Goal: Task Accomplishment & Management: Manage account settings

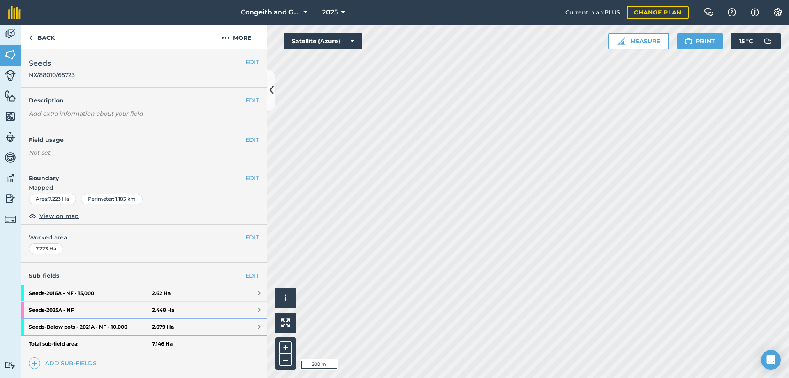
click at [111, 328] on strong "Seeds - Below pots - 2021A - NF - 10,000" at bounding box center [90, 327] width 123 height 16
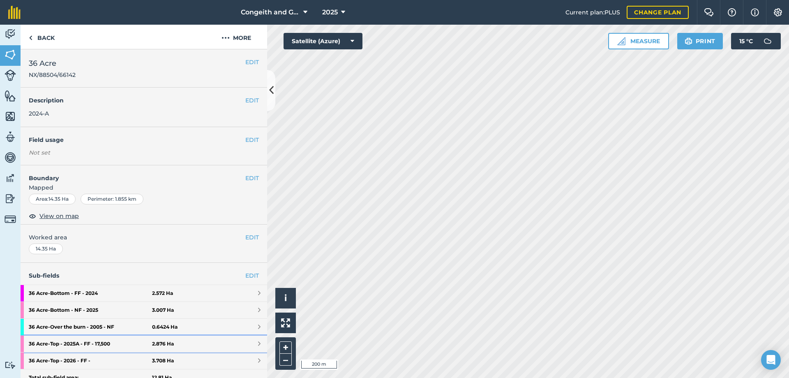
click at [87, 342] on strong "36 Acre - Top - 2025A - FF - 17,500" at bounding box center [90, 343] width 123 height 16
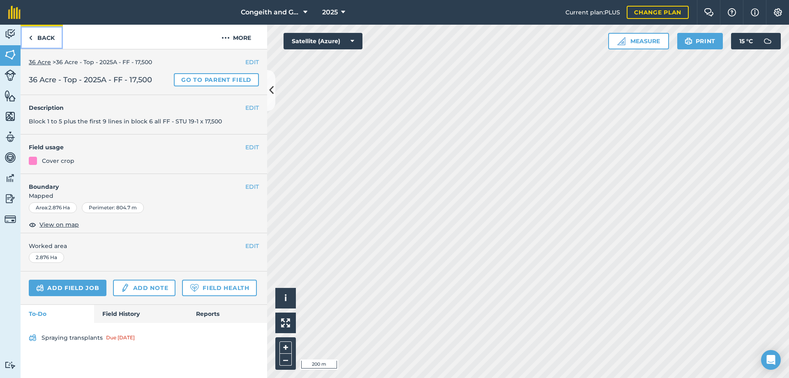
click at [50, 40] on link "Back" at bounding box center [42, 37] width 42 height 24
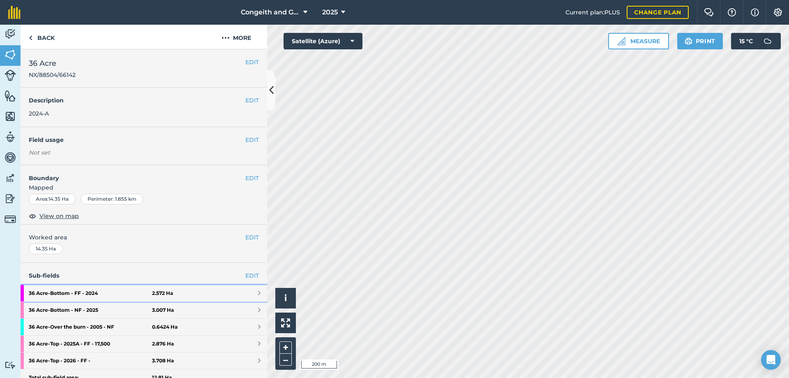
click at [106, 294] on strong "36 Acre - Bottom - FF - 2024" at bounding box center [90, 293] width 123 height 16
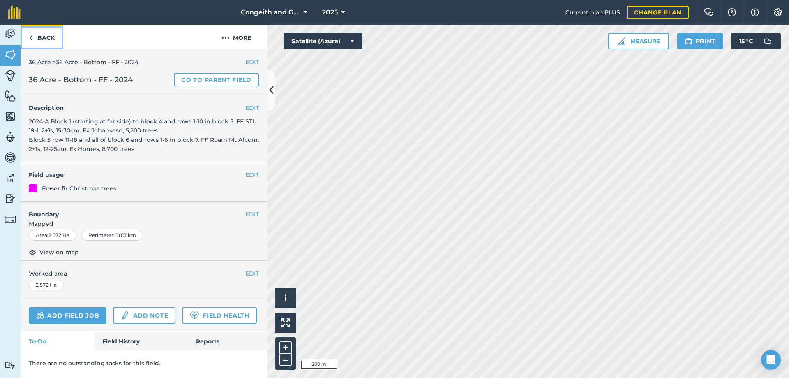
click at [51, 36] on link "Back" at bounding box center [42, 37] width 42 height 24
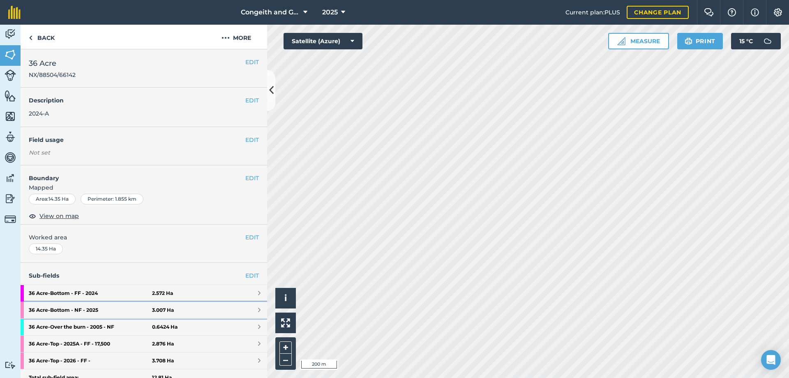
click at [99, 311] on strong "36 Acre - Bottom - NF - 2025" at bounding box center [90, 310] width 123 height 16
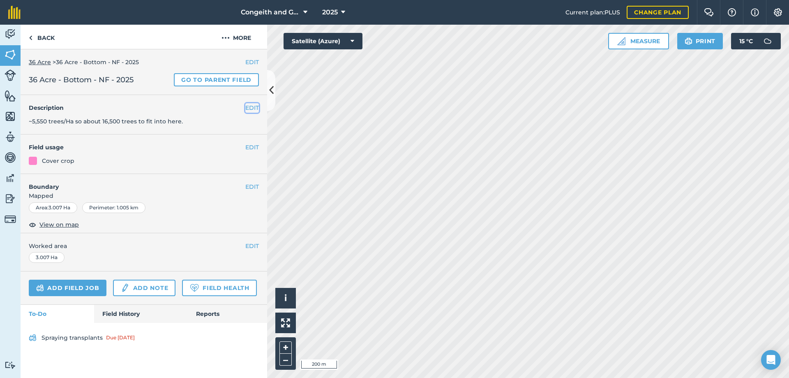
click at [250, 110] on button "EDIT" at bounding box center [252, 107] width 14 height 9
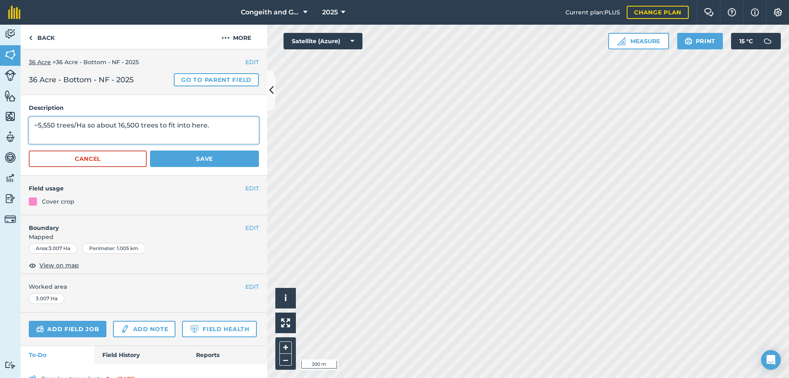
drag, startPoint x: 216, startPoint y: 125, endPoint x: 35, endPoint y: 123, distance: 180.9
click at [35, 123] on textarea "~5,550 trees/Ha so about 16,500 trees to fit into here." at bounding box center [144, 130] width 230 height 27
click at [88, 126] on textarea "Block 7 (starting at the far side" at bounding box center [144, 130] width 230 height 27
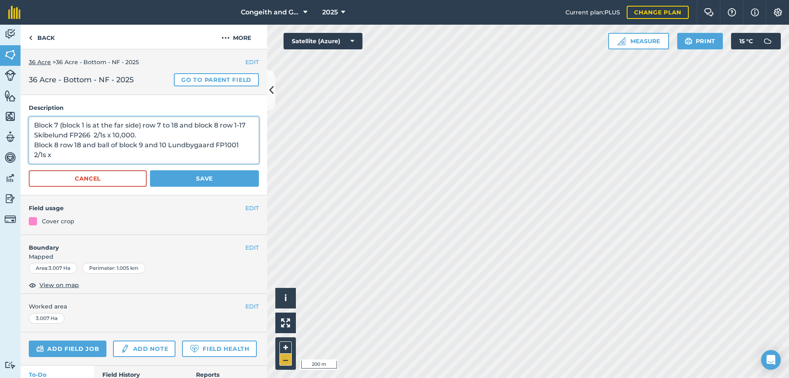
type textarea "Block 7 (block 1 is at the far side) row 7 to 18 and block 8 row 1-17 Skibelund…"
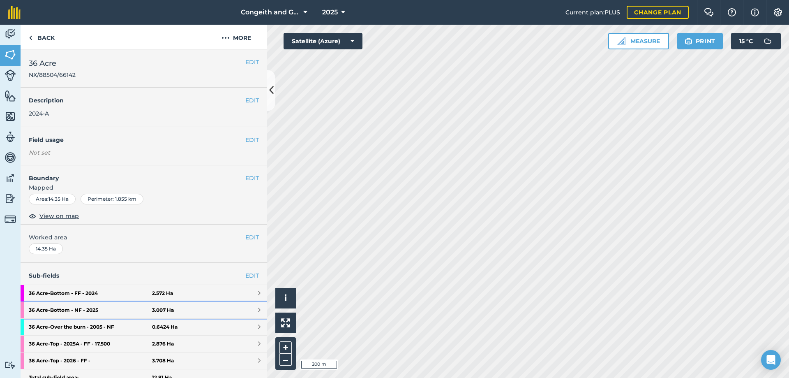
click at [105, 309] on strong "36 Acre - Bottom - NF - 2025" at bounding box center [90, 310] width 123 height 16
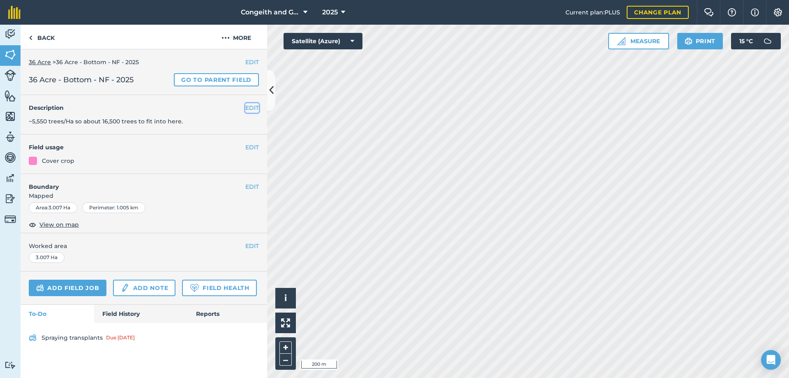
click at [251, 109] on button "EDIT" at bounding box center [252, 107] width 14 height 9
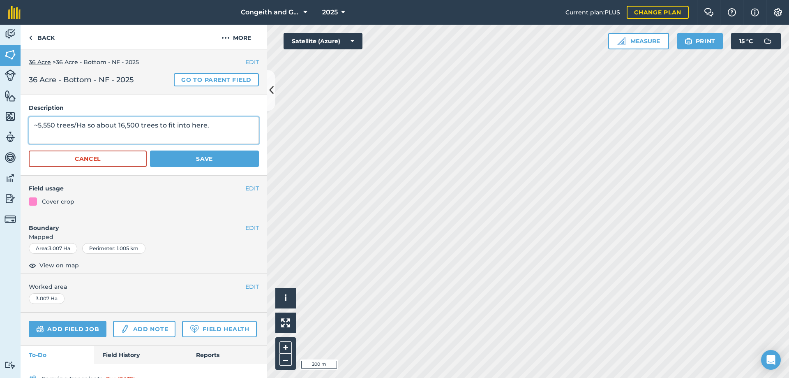
drag, startPoint x: 216, startPoint y: 125, endPoint x: 28, endPoint y: 127, distance: 187.9
click at [30, 127] on textarea "~5,550 trees/Ha so about 16,500 trees to fit into here." at bounding box center [144, 130] width 230 height 27
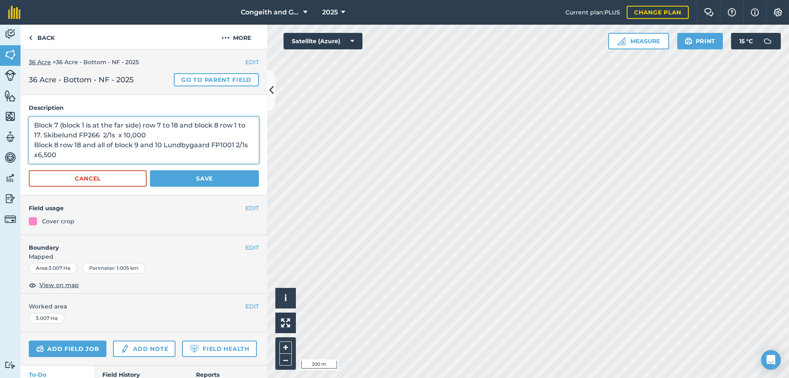
type textarea "Block 7 (block 1 is at the far side) row 7 to 18 and block 8 row 1 to 17. Skibe…"
click at [177, 183] on button "Save" at bounding box center [204, 178] width 109 height 16
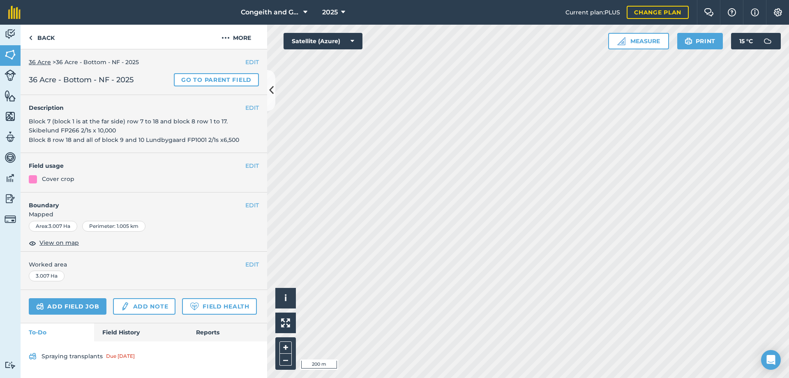
click at [90, 131] on div "EDIT Description Block 7 (block 1 is at the far side) row 7 to 18 and block 8 r…" at bounding box center [144, 124] width 247 height 58
click at [249, 108] on button "EDIT" at bounding box center [252, 107] width 14 height 9
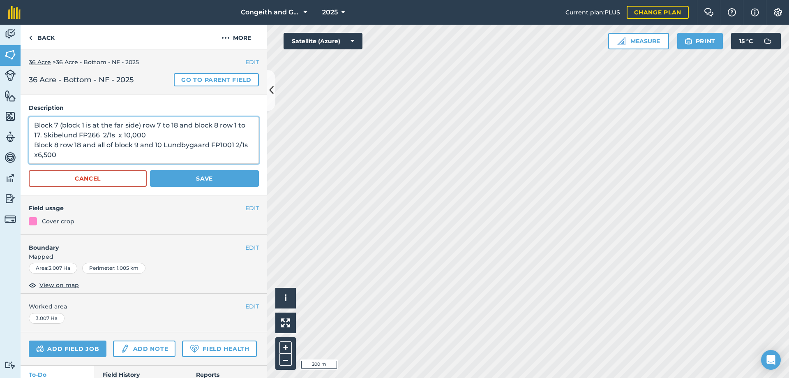
click at [157, 138] on textarea "Block 7 (block 1 is at the far side) row 7 to 18 and block 8 row 1 to 17. Skibe…" at bounding box center [144, 140] width 230 height 47
click at [88, 158] on textarea "Block 7 (block 1 is at the far side) row 7 to 18 and block 8 row 1 to 17. Skibe…" at bounding box center [144, 140] width 230 height 47
type textarea "Block 7 (block 1 is at the far side) row 7 to 18 and block 8 row 1 to 17. Skibe…"
click at [165, 174] on button "Save" at bounding box center [204, 178] width 109 height 16
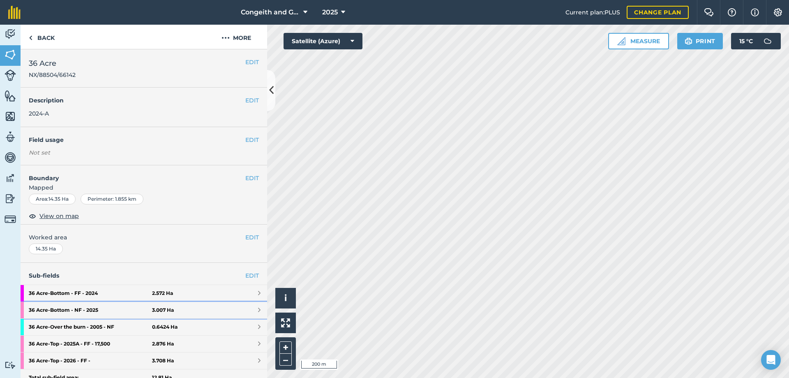
click at [99, 310] on strong "36 Acre - Bottom - NF - 2025" at bounding box center [90, 310] width 123 height 16
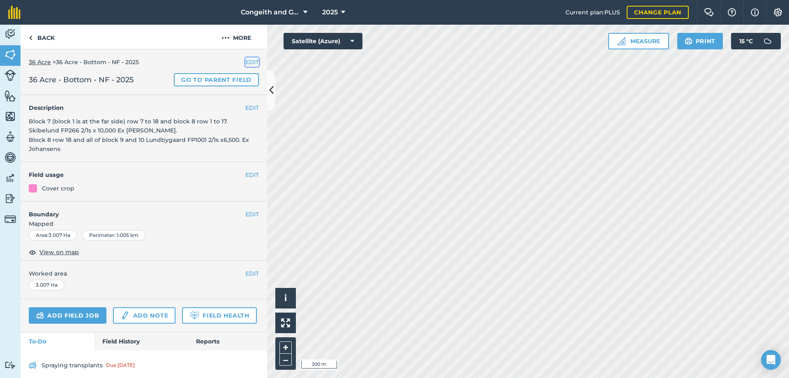
click at [251, 61] on button "EDIT" at bounding box center [252, 62] width 14 height 9
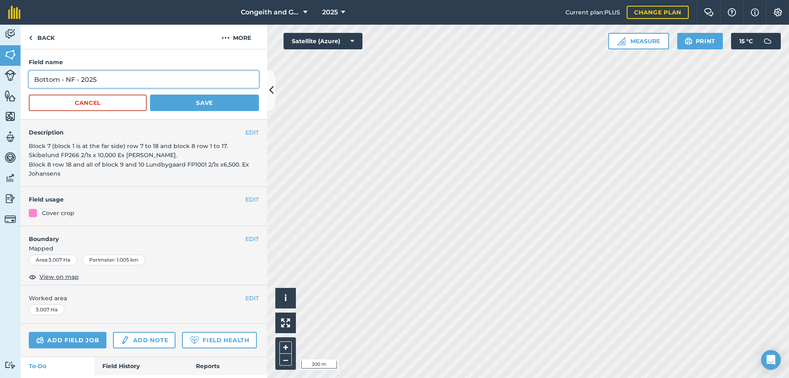
click at [108, 81] on input "Bottom - NF - 2025" at bounding box center [144, 79] width 230 height 17
type input "Bottom - NF - 2025A"
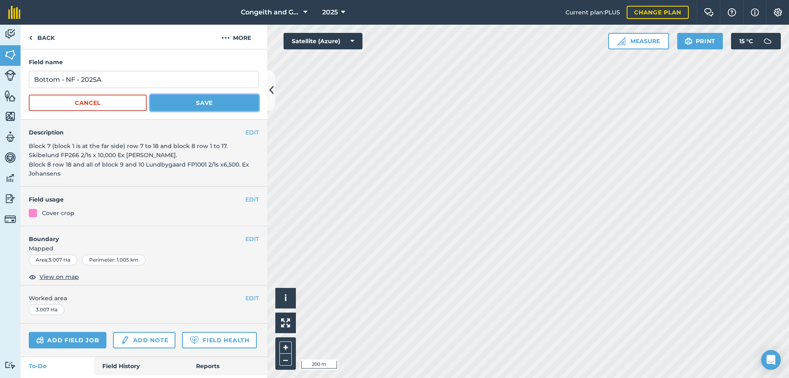
click at [187, 102] on button "Save" at bounding box center [204, 103] width 109 height 16
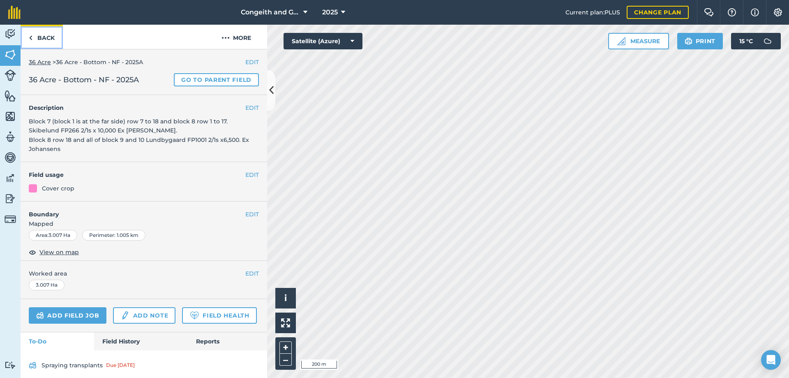
click at [48, 37] on link "Back" at bounding box center [42, 37] width 42 height 24
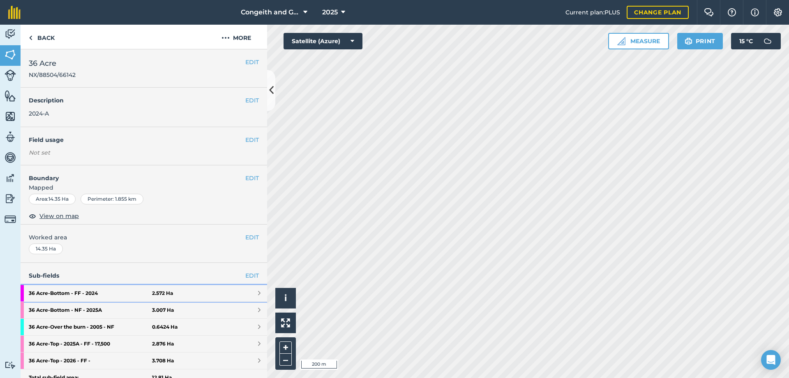
click at [99, 294] on strong "36 Acre - Bottom - FF - 2024" at bounding box center [90, 293] width 123 height 16
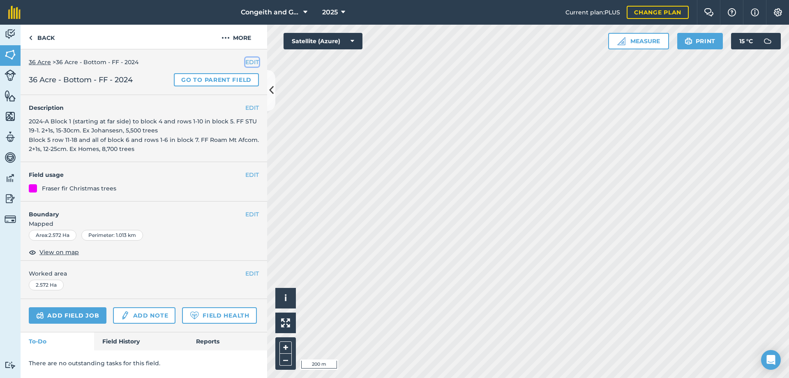
click at [254, 61] on button "EDIT" at bounding box center [252, 62] width 14 height 9
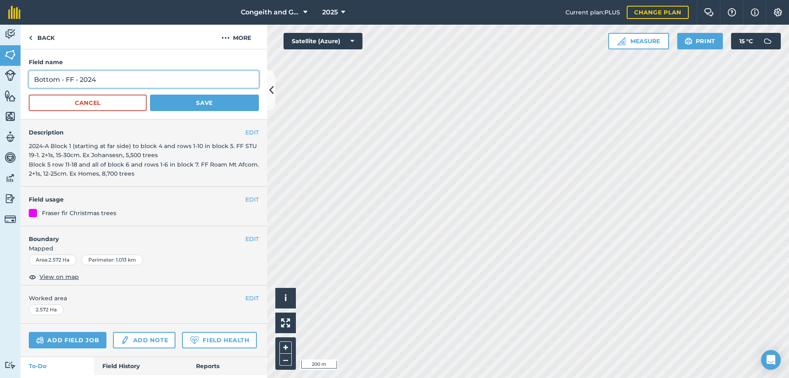
click at [125, 78] on input "Bottom - FF - 2024" at bounding box center [144, 79] width 230 height 17
type input "Bottom - FF - 2024A"
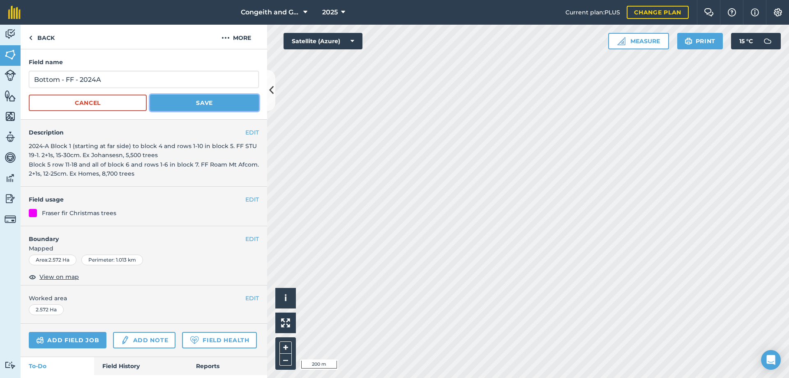
click at [183, 106] on button "Save" at bounding box center [204, 103] width 109 height 16
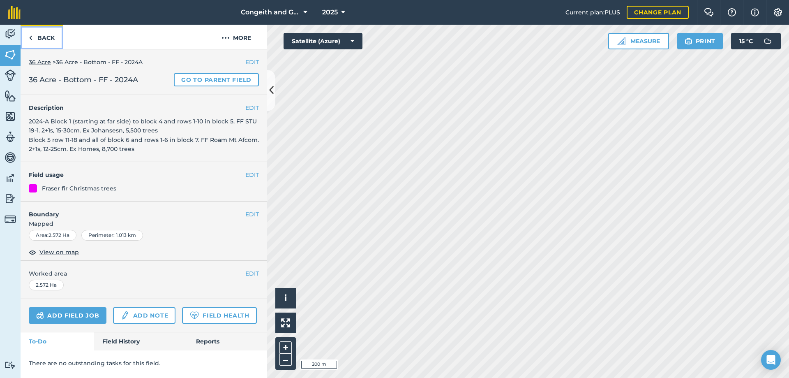
click at [49, 39] on link "Back" at bounding box center [42, 37] width 42 height 24
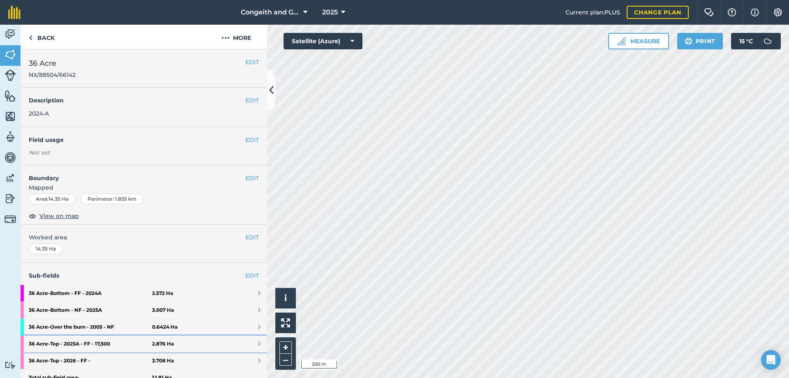
click at [92, 343] on strong "36 Acre - Top - 2025A - FF - 17,500" at bounding box center [90, 343] width 123 height 16
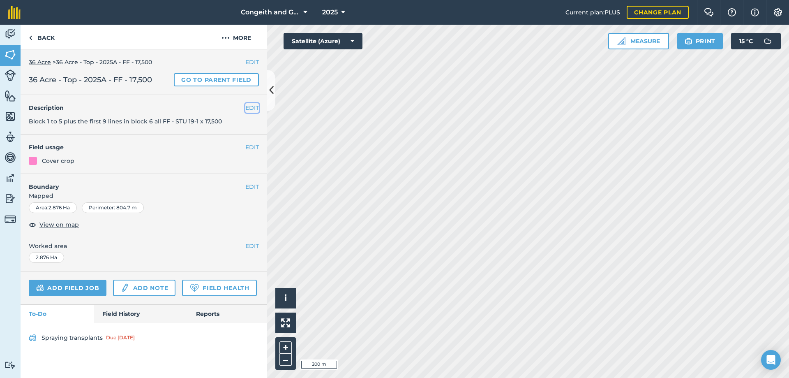
click at [248, 109] on button "EDIT" at bounding box center [252, 107] width 14 height 9
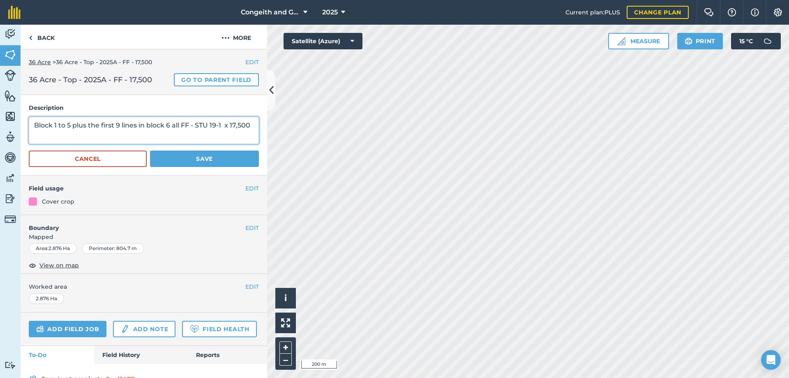
click at [227, 127] on textarea "Block 1 to 5 plus the first 9 lines in block 6 all FF - STU 19-1 x 17,500" at bounding box center [144, 130] width 230 height 27
click at [223, 126] on textarea "Block 1 to 5 plus the first 9 lines in block 6 all FF - STU 19-1 2/1s x 17,500" at bounding box center [144, 130] width 230 height 27
click at [68, 136] on textarea "Block 1 to 5 plus the first 9 lines in block 6 all FF - STU 19-1. 2/1s x 17,500" at bounding box center [144, 130] width 230 height 27
type textarea "Block 1 to 5 plus the first 9 lines in block 6 all FF - STU 19-1. 2/1s x 17,500…"
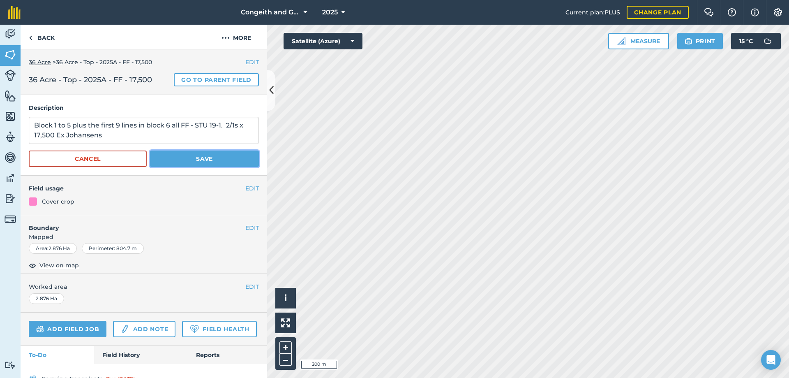
click at [215, 159] on button "Save" at bounding box center [204, 158] width 109 height 16
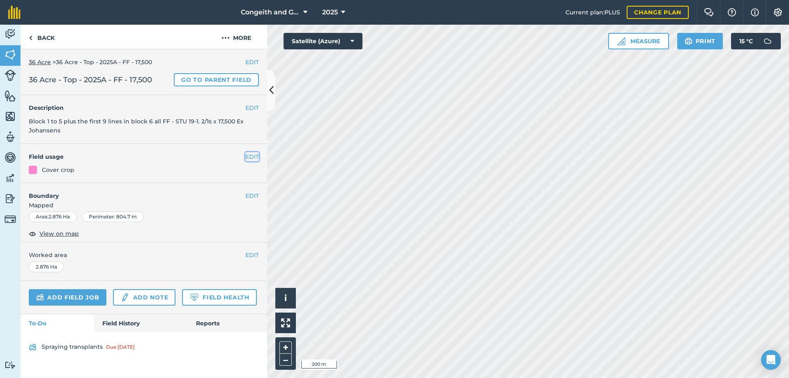
click at [251, 156] on button "EDIT" at bounding box center [252, 156] width 14 height 9
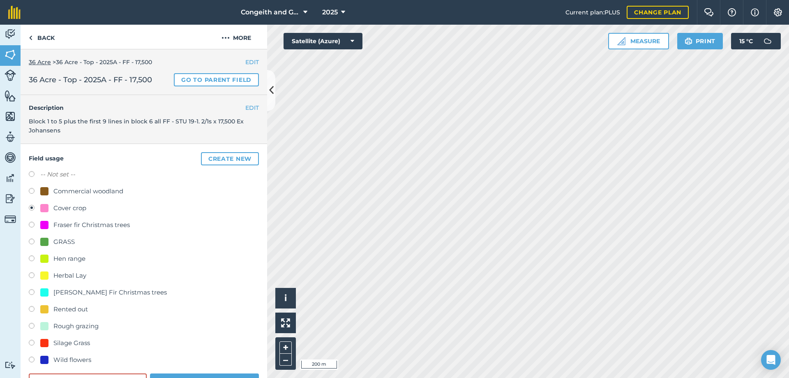
click at [60, 224] on div "Fraser fir Christmas trees" at bounding box center [91, 225] width 76 height 10
radio input "true"
radio input "false"
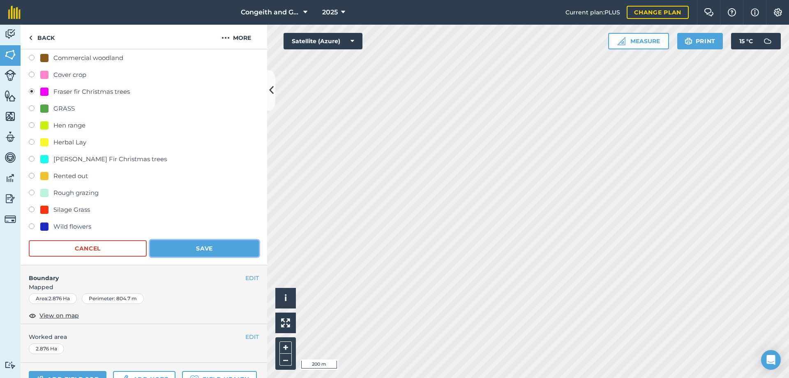
click at [189, 250] on button "Save" at bounding box center [204, 248] width 109 height 16
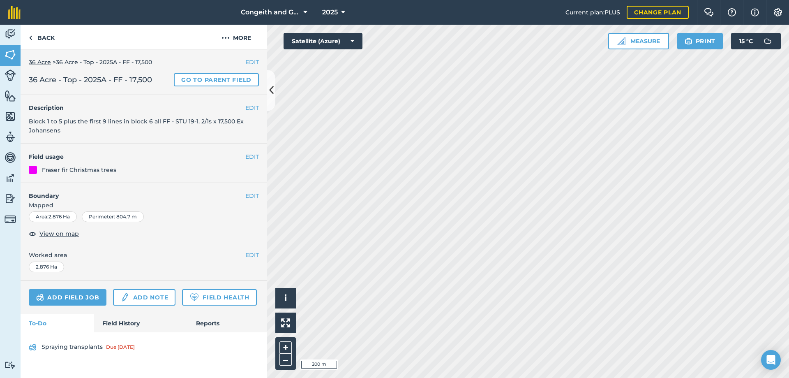
scroll to position [0, 0]
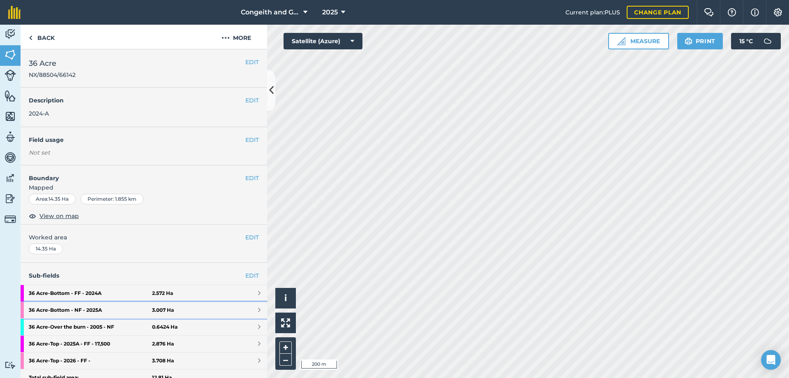
click at [105, 310] on strong "36 Acre - Bottom - NF - 2025A" at bounding box center [90, 310] width 123 height 16
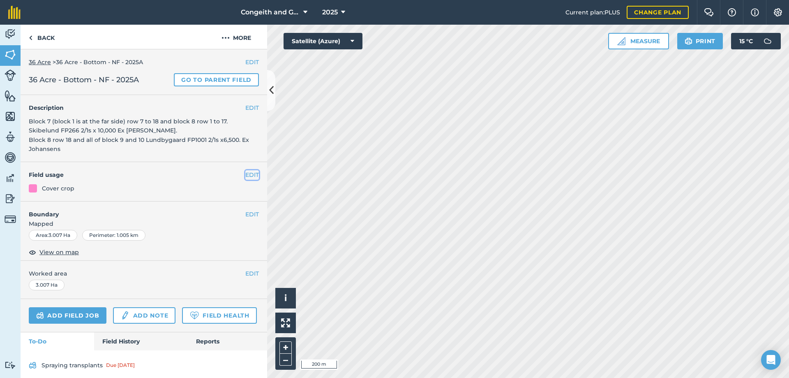
click at [250, 173] on button "EDIT" at bounding box center [252, 174] width 14 height 9
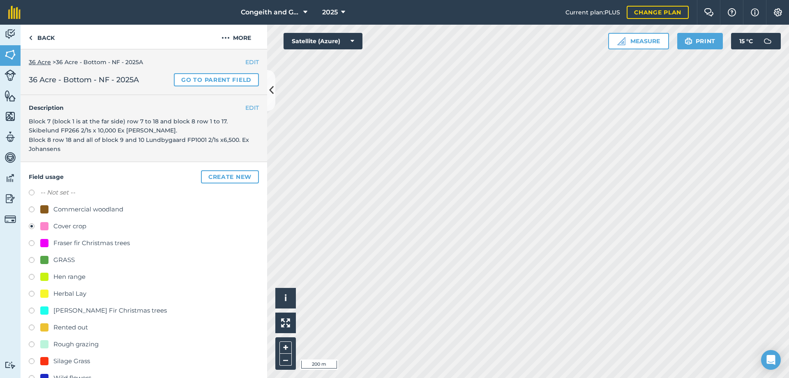
click at [105, 310] on div "[PERSON_NAME] Fir Christmas trees" at bounding box center [109, 310] width 113 height 10
radio input "true"
radio input "false"
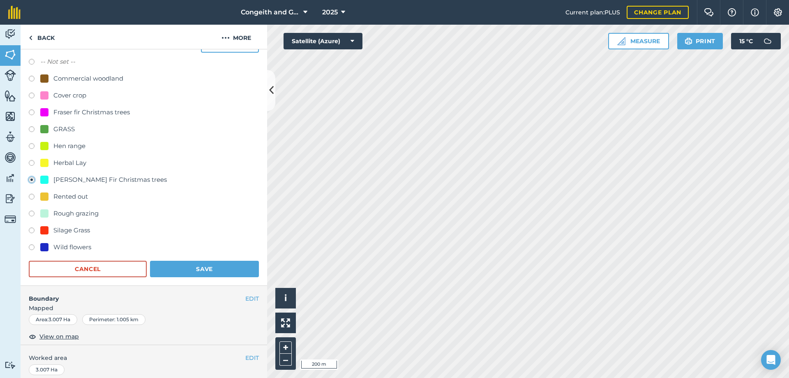
scroll to position [133, 0]
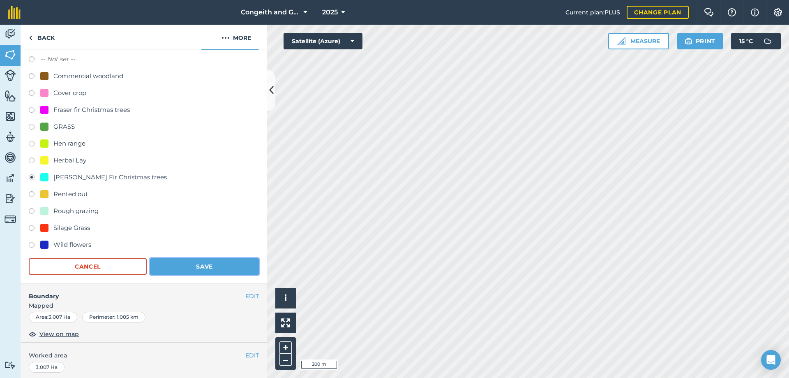
click at [216, 266] on button "Save" at bounding box center [204, 266] width 109 height 16
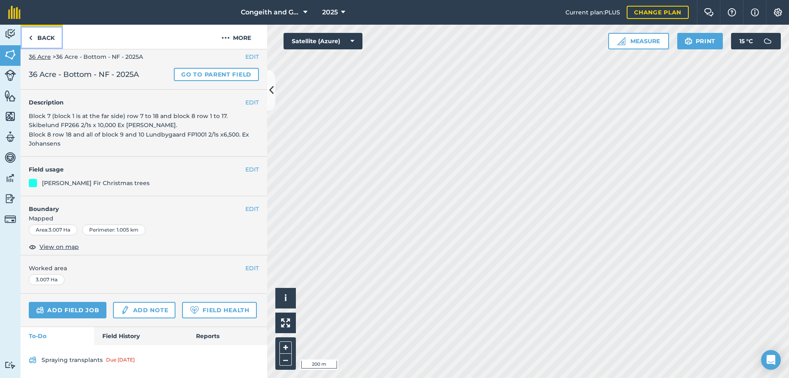
click at [51, 37] on link "Back" at bounding box center [42, 37] width 42 height 24
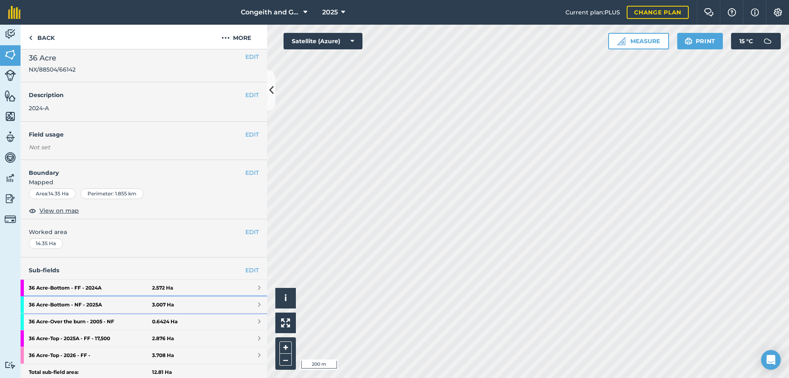
click at [106, 303] on strong "36 Acre - Bottom - NF - 2025A" at bounding box center [90, 304] width 123 height 16
click at [105, 338] on strong "36 Acre - Top - 2025A - FF - 17,500" at bounding box center [90, 338] width 123 height 16
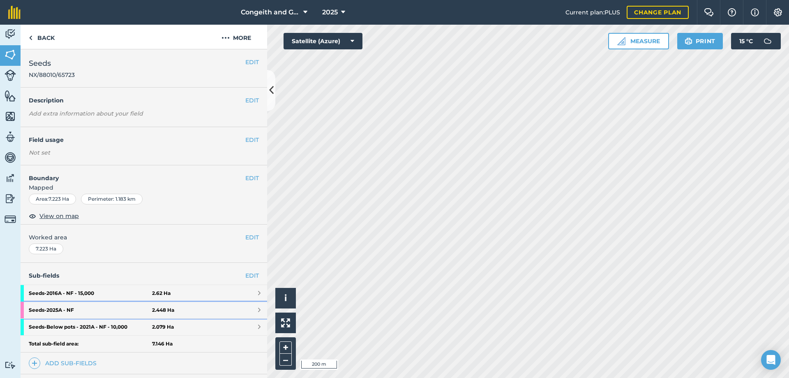
click at [79, 306] on strong "Seeds - 2025A - NF" at bounding box center [90, 310] width 123 height 16
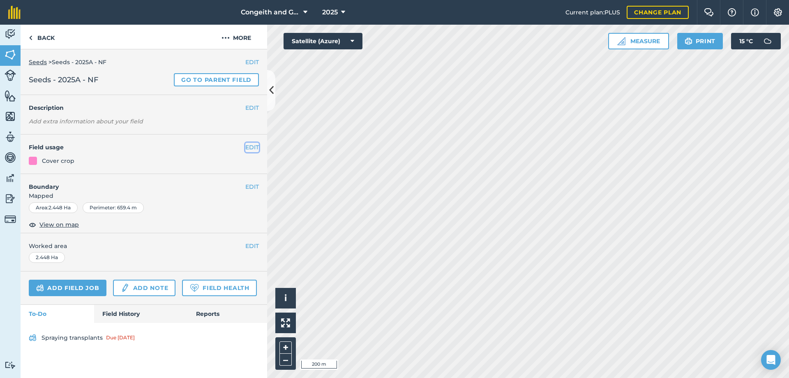
click at [249, 146] on button "EDIT" at bounding box center [252, 147] width 14 height 9
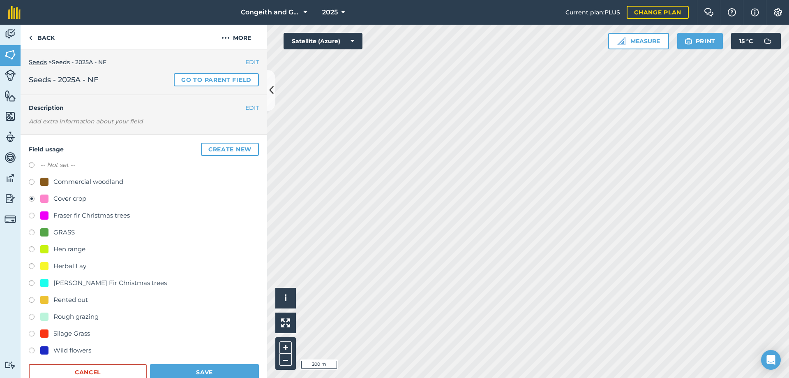
click at [102, 282] on div "[PERSON_NAME] Fir Christmas trees" at bounding box center [109, 283] width 113 height 10
radio input "true"
radio input "false"
click at [198, 368] on button "Save" at bounding box center [204, 372] width 109 height 16
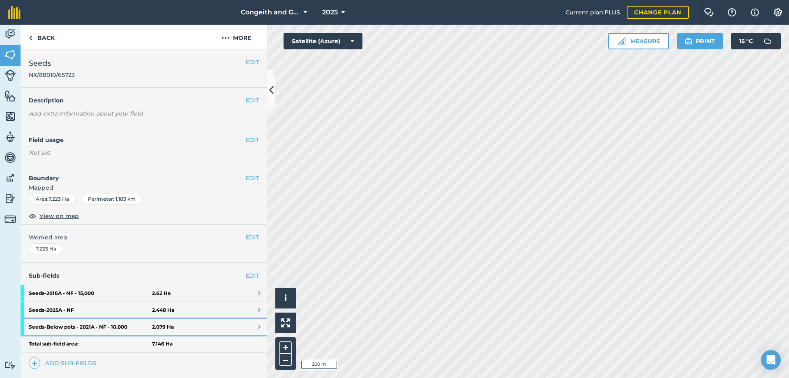
click at [103, 329] on strong "Seeds - Below pots - 2021A - NF - 10,000" at bounding box center [90, 327] width 123 height 16
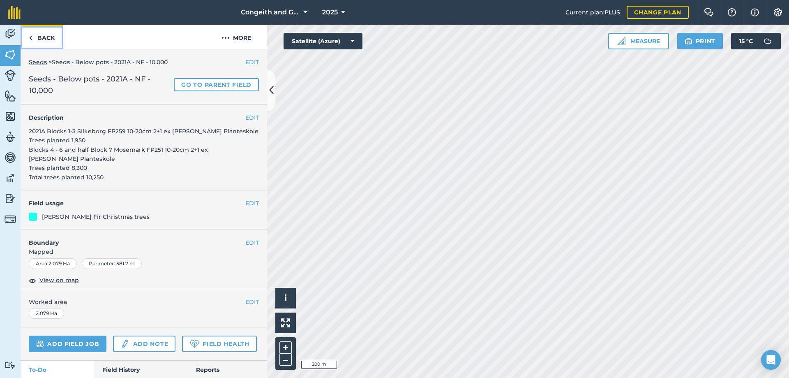
click at [49, 39] on link "Back" at bounding box center [42, 37] width 42 height 24
